Goal: Task Accomplishment & Management: Manage account settings

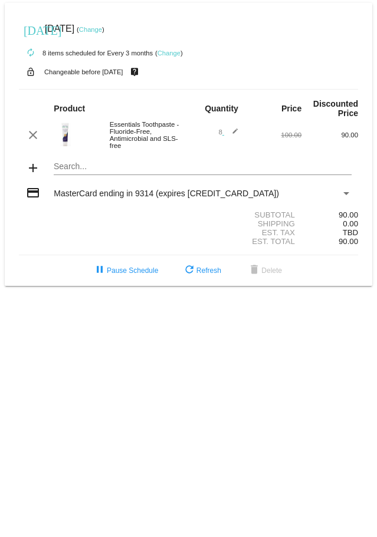
click at [102, 31] on link "Change" at bounding box center [90, 29] width 23 height 7
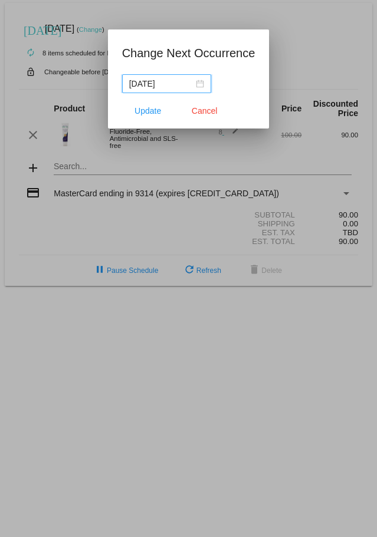
click at [158, 83] on input "2025-10-07" at bounding box center [161, 83] width 64 height 13
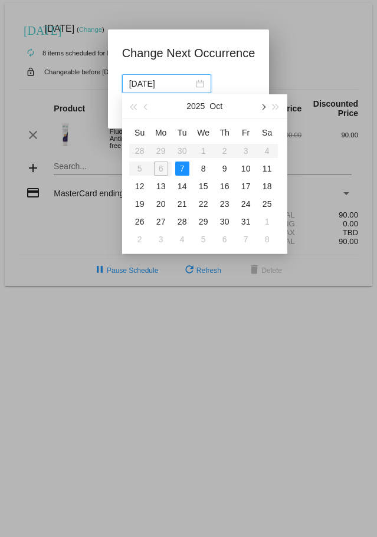
click at [264, 106] on span "button" at bounding box center [262, 107] width 6 height 6
click at [202, 221] on div "31" at bounding box center [203, 221] width 14 height 14
type input "2025-12-31"
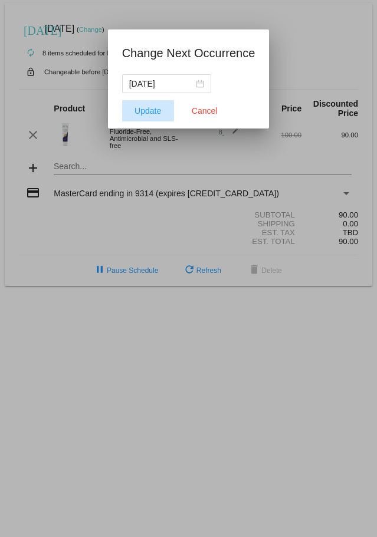
click at [141, 111] on span "Update" at bounding box center [147, 110] width 27 height 9
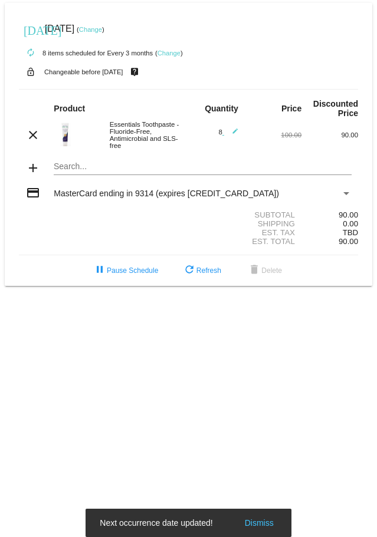
click at [169, 52] on link "Change" at bounding box center [168, 52] width 23 height 7
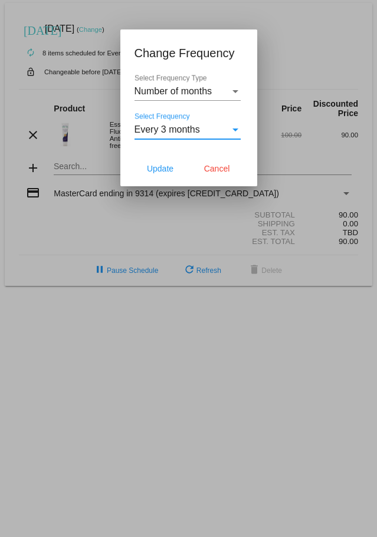
click at [234, 130] on div "Select Frequency" at bounding box center [235, 129] width 6 height 3
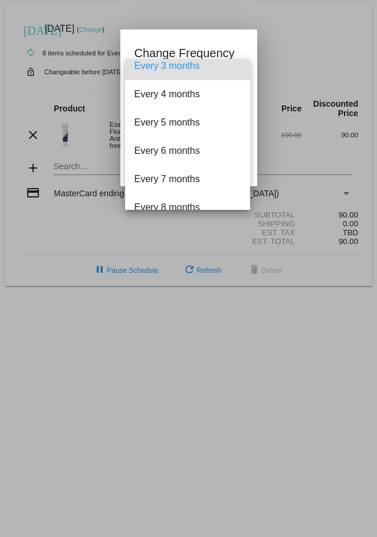
scroll to position [70, 0]
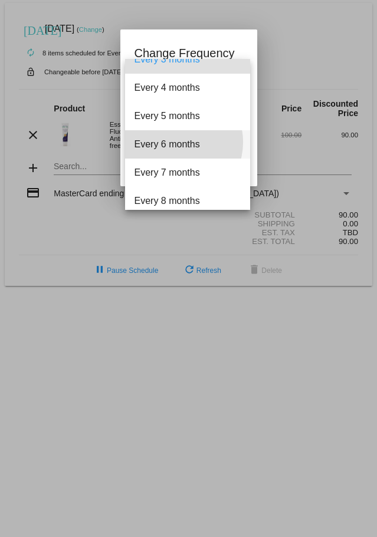
click at [173, 142] on span "Every 6 months" at bounding box center [187, 144] width 106 height 28
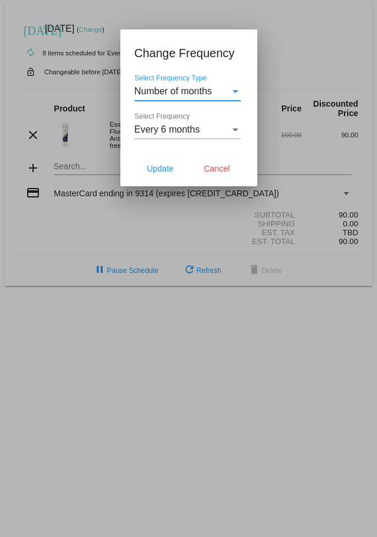
click at [234, 90] on div "Select Frequency Type" at bounding box center [235, 91] width 6 height 3
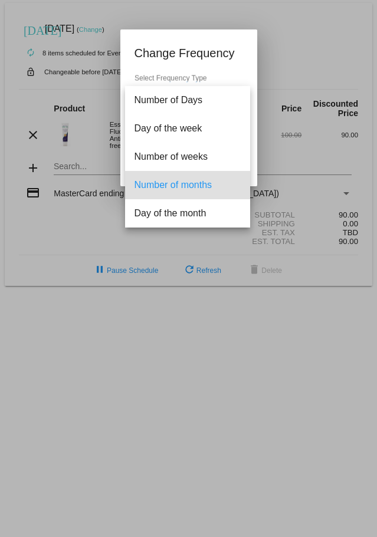
click at [232, 72] on div at bounding box center [188, 268] width 377 height 537
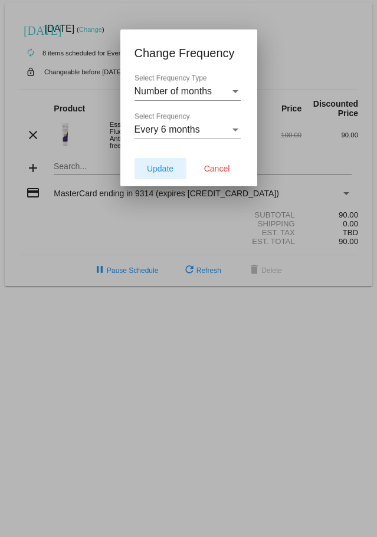
click at [156, 169] on span "Update" at bounding box center [160, 168] width 27 height 9
